Goal: Task Accomplishment & Management: Complete application form

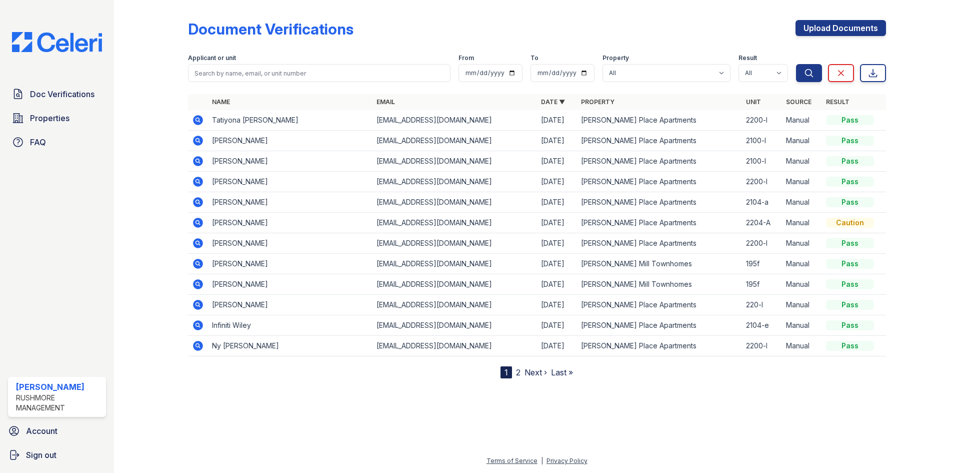
click at [417, 35] on div "Document Verifications Upload Documents" at bounding box center [537, 33] width 698 height 26
click at [851, 32] on link "Upload Documents" at bounding box center [841, 28] width 91 height 16
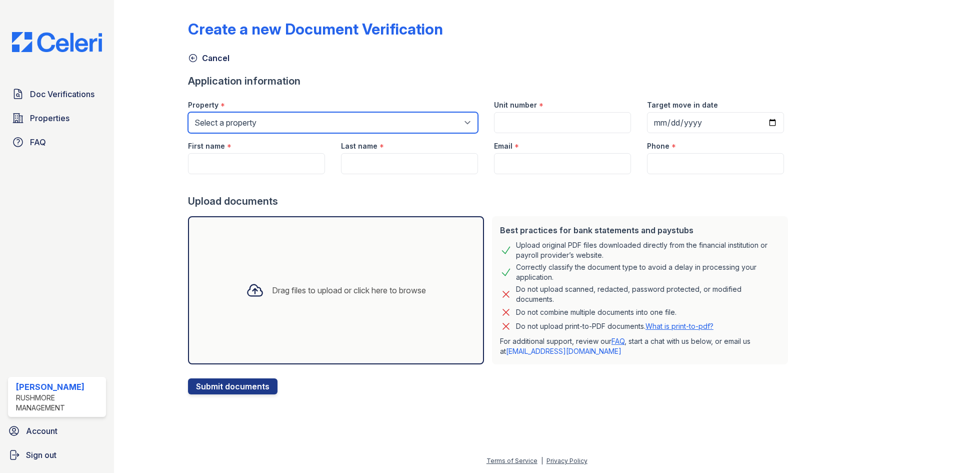
click at [259, 120] on select "Select a property [PERSON_NAME][GEOGRAPHIC_DATA] [PERSON_NAME][GEOGRAPHIC_DATA]…" at bounding box center [333, 122] width 290 height 21
select select "4758"
click at [188, 112] on select "Select a property [PERSON_NAME][GEOGRAPHIC_DATA] [PERSON_NAME][GEOGRAPHIC_DATA]…" at bounding box center [333, 122] width 290 height 21
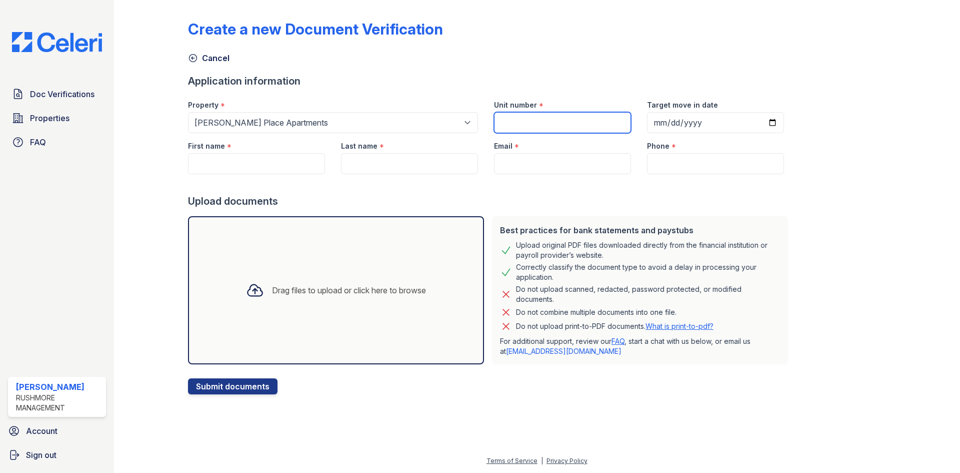
click at [539, 118] on input "Unit number" at bounding box center [562, 122] width 137 height 21
type input "2200-l"
click at [712, 128] on input "Target move in date" at bounding box center [715, 122] width 137 height 21
click at [762, 127] on input "Target move in date" at bounding box center [715, 122] width 137 height 21
type input "[DATE]"
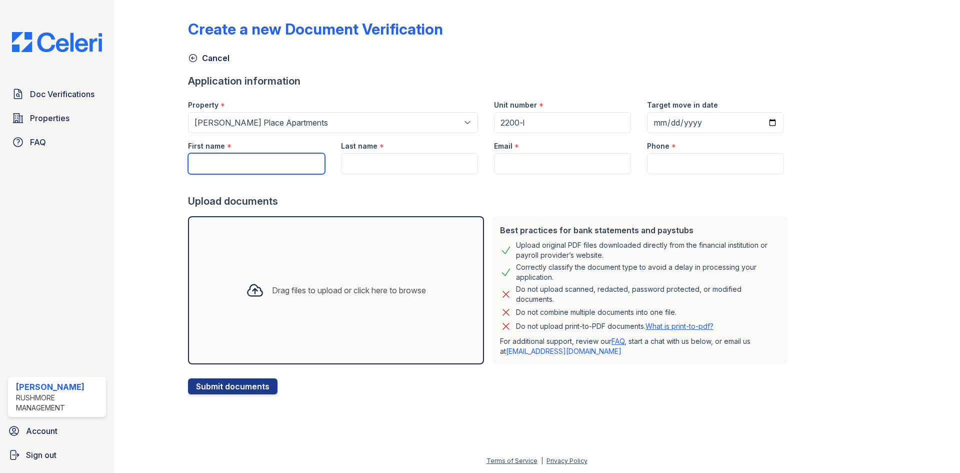
click at [277, 161] on input "First name" at bounding box center [256, 163] width 137 height 21
paste input "[PERSON_NAME] [PERSON_NAME]"
drag, startPoint x: 283, startPoint y: 169, endPoint x: 222, endPoint y: 163, distance: 61.8
click at [222, 163] on input "[PERSON_NAME] [PERSON_NAME]" at bounding box center [256, 163] width 137 height 21
type input "[PERSON_NAME]"
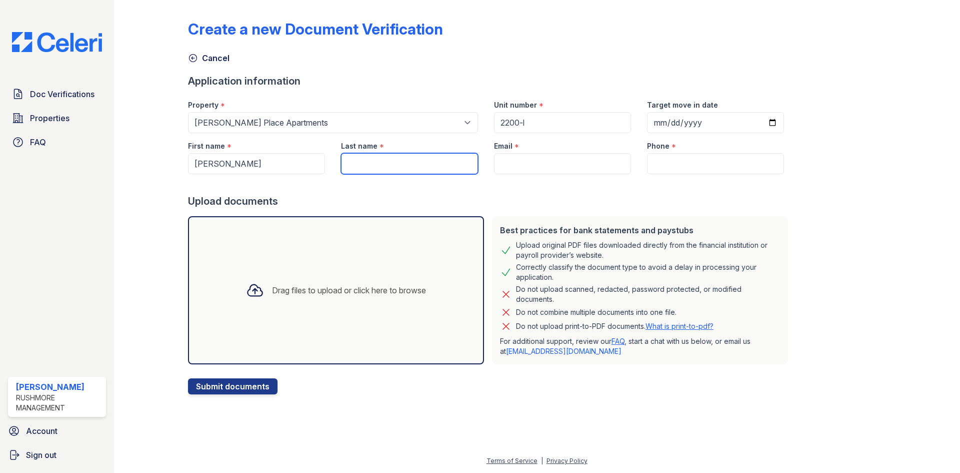
paste input "[PERSON_NAME] [PERSON_NAME]"
drag, startPoint x: 396, startPoint y: 163, endPoint x: 320, endPoint y: 159, distance: 75.6
click at [320, 159] on div "First name * [PERSON_NAME] Last name * [PERSON_NAME] [PERSON_NAME] Email * Phon…" at bounding box center [486, 153] width 612 height 41
type input "[PERSON_NAME]"
click at [599, 169] on input "Email" at bounding box center [562, 163] width 137 height 21
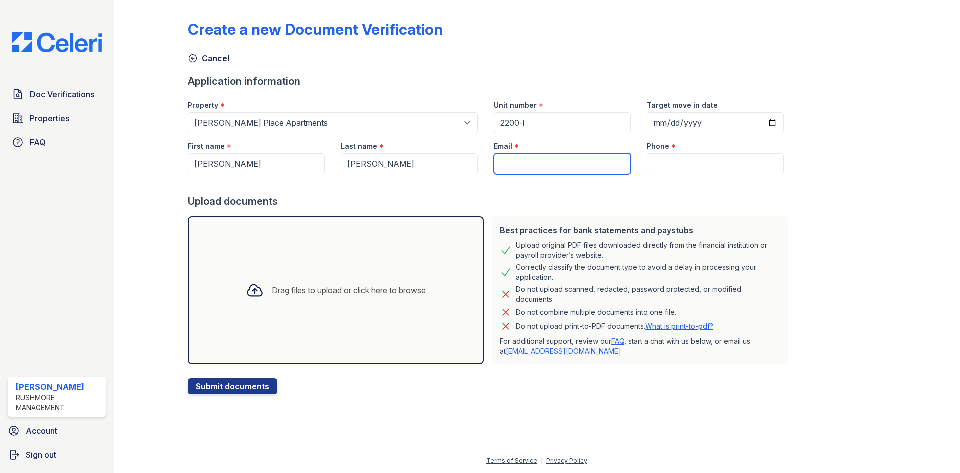
paste input "[EMAIL_ADDRESS][DOMAIN_NAME]"
type input "[EMAIL_ADDRESS][DOMAIN_NAME]"
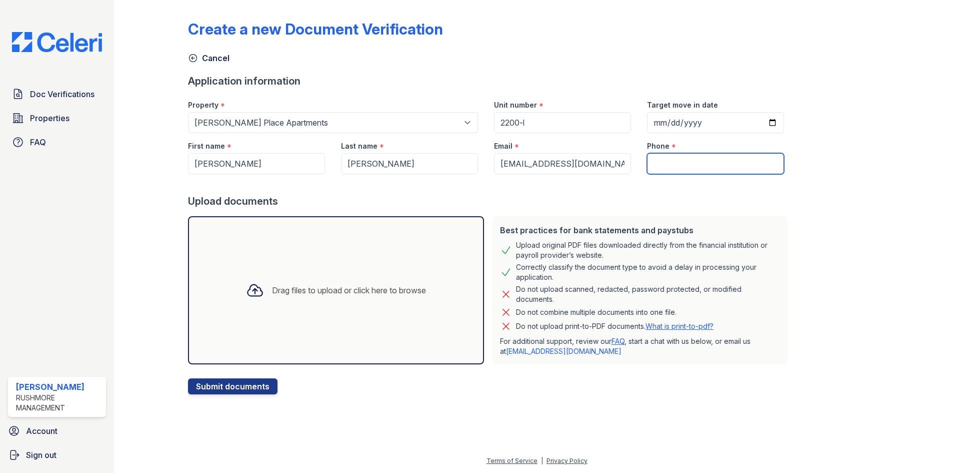
click at [698, 164] on input "Phone" at bounding box center [715, 163] width 137 height 21
paste input "[PHONE_NUMBER]"
type input "[PHONE_NUMBER]"
click at [253, 391] on button "Submit documents" at bounding box center [233, 386] width 90 height 16
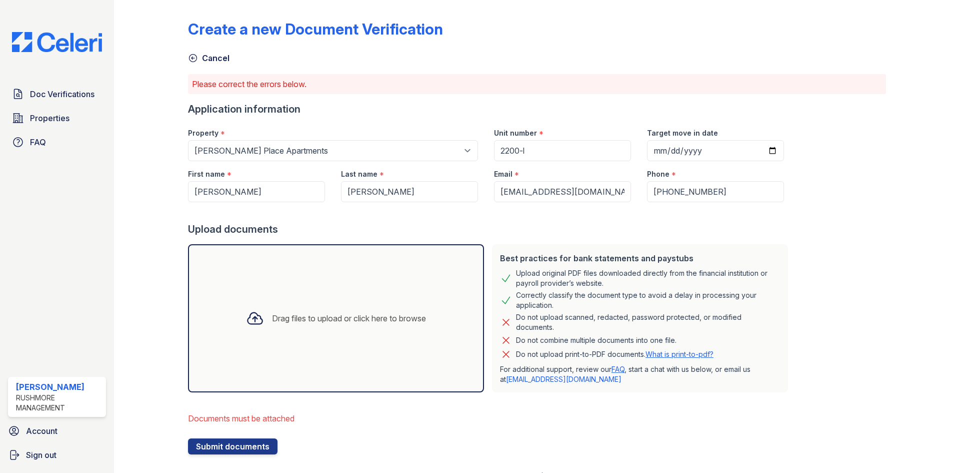
click at [299, 336] on div "Drag files to upload or click here to browse" at bounding box center [336, 318] width 296 height 148
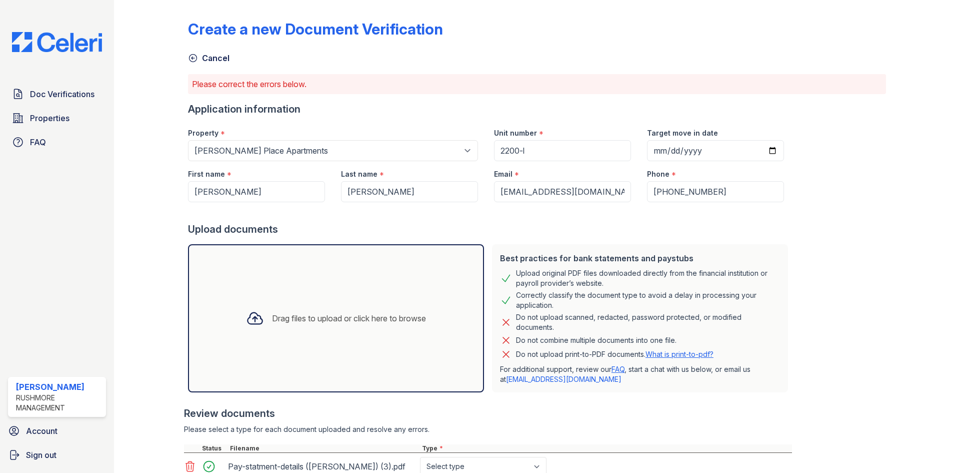
click at [397, 353] on div "Drag files to upload or click here to browse" at bounding box center [336, 318] width 296 height 148
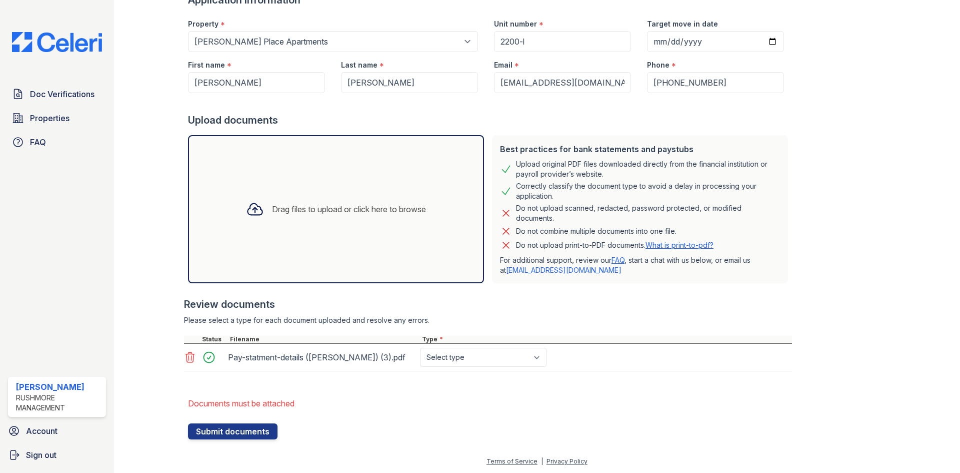
scroll to position [110, 0]
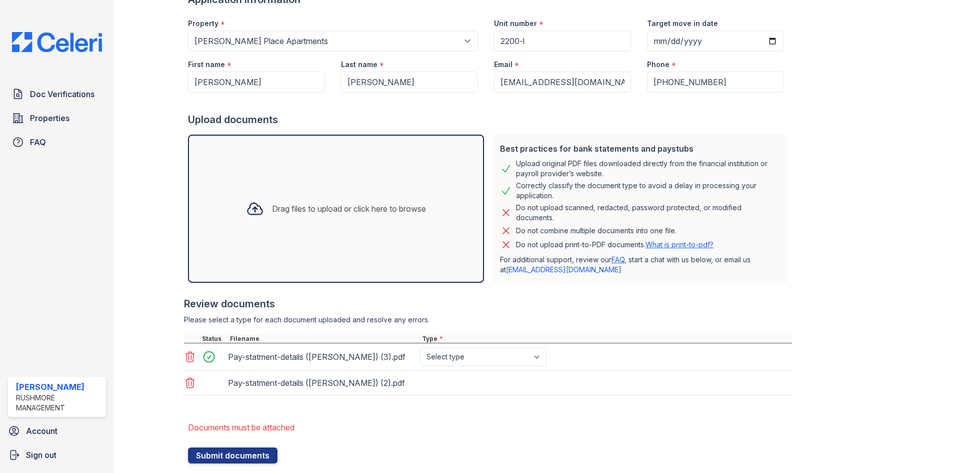
click at [367, 207] on div "Drag files to upload or click here to browse" at bounding box center [349, 209] width 154 height 12
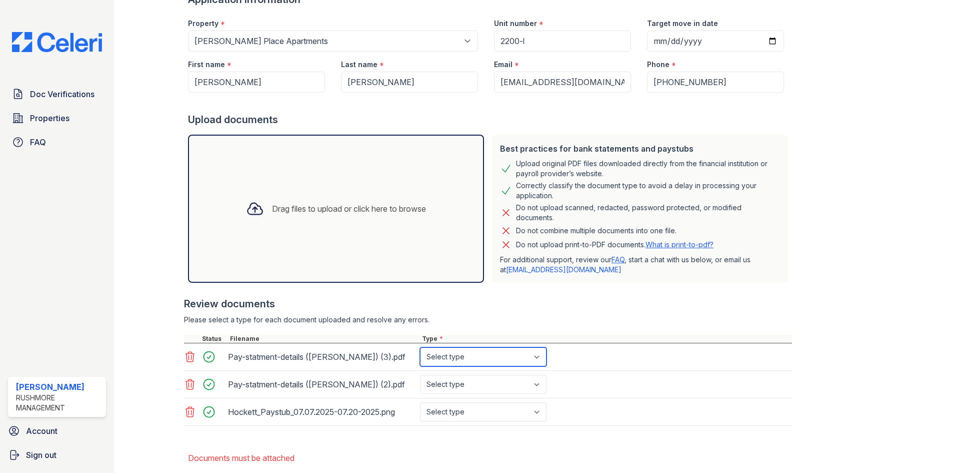
click at [490, 357] on select "Select type Paystub Bank Statement Offer Letter Tax Documents Benefit Award Let…" at bounding box center [483, 356] width 127 height 19
select select "paystub"
click at [420, 347] on select "Select type Paystub Bank Statement Offer Letter Tax Documents Benefit Award Let…" at bounding box center [483, 356] width 127 height 19
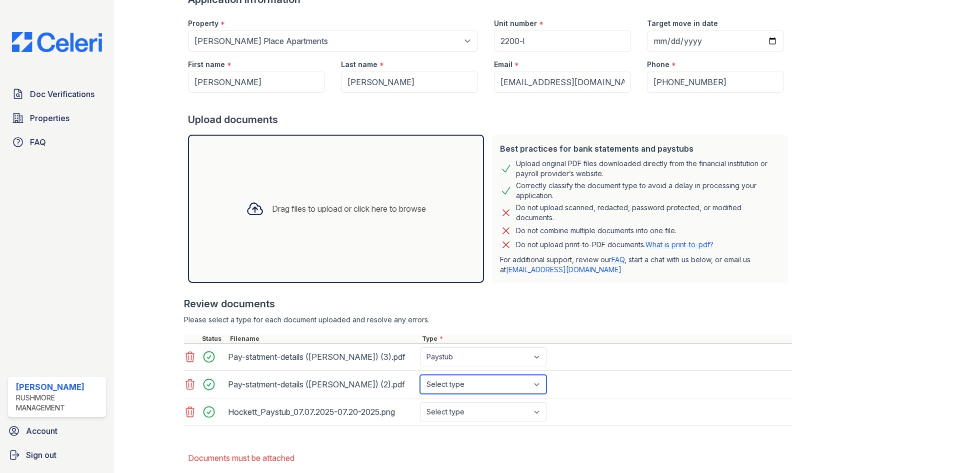
click at [481, 389] on select "Select type Paystub Bank Statement Offer Letter Tax Documents Benefit Award Let…" at bounding box center [483, 384] width 127 height 19
select select "paystub"
click at [420, 375] on select "Select type Paystub Bank Statement Offer Letter Tax Documents Benefit Award Let…" at bounding box center [483, 384] width 127 height 19
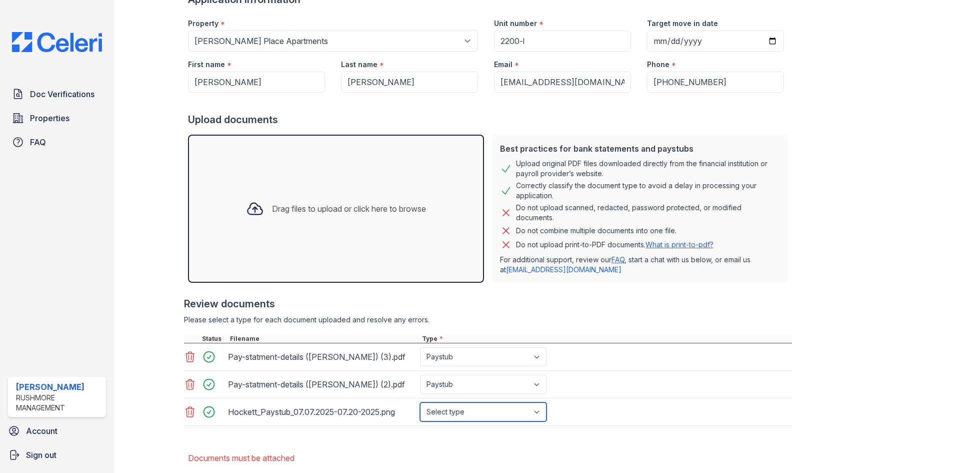
click at [472, 414] on select "Select type Paystub Bank Statement Offer Letter Tax Documents Benefit Award Let…" at bounding box center [483, 411] width 127 height 19
select select "paystub"
click at [420, 402] on select "Select type Paystub Bank Statement Offer Letter Tax Documents Benefit Award Let…" at bounding box center [483, 411] width 127 height 19
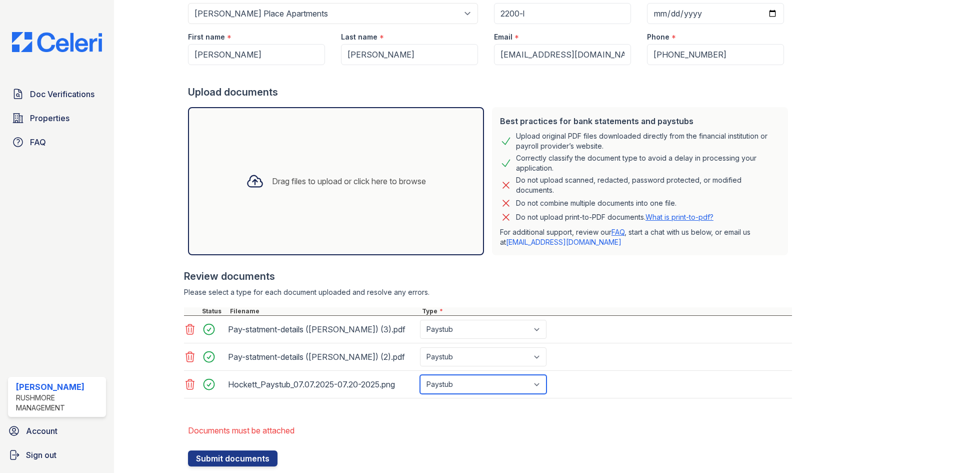
scroll to position [165, 0]
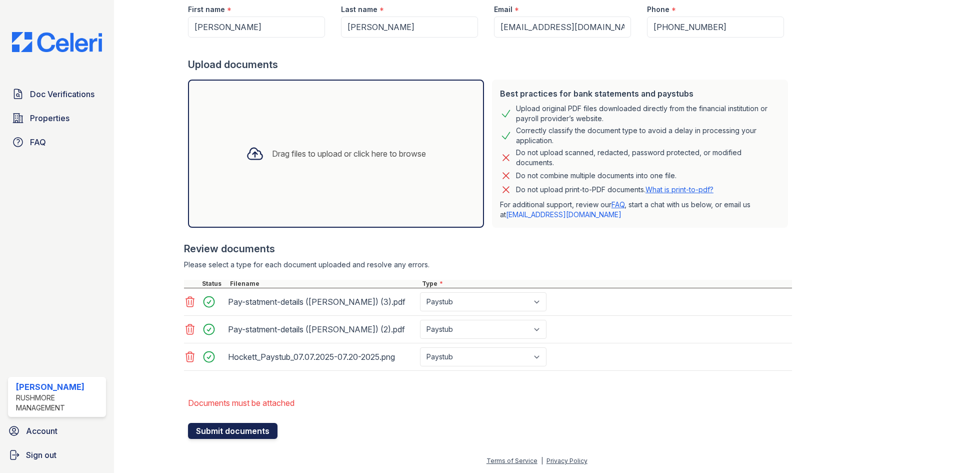
click at [222, 433] on button "Submit documents" at bounding box center [233, 431] width 90 height 16
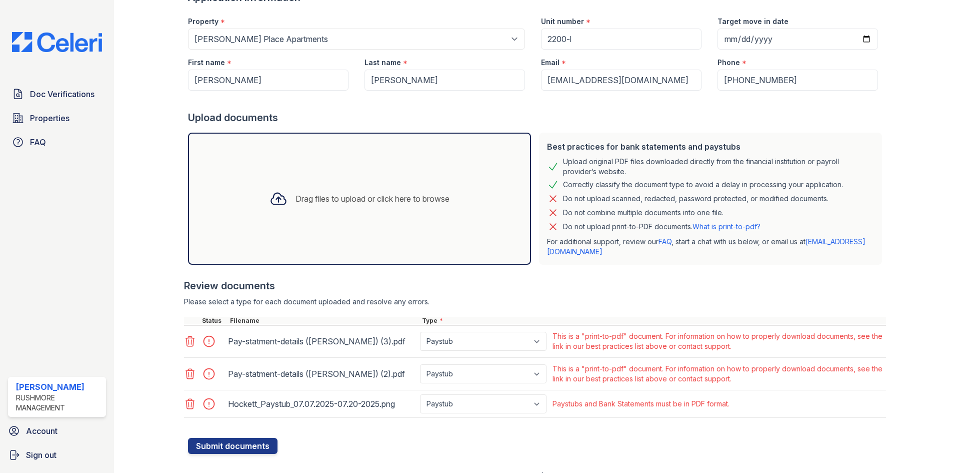
scroll to position [127, 0]
